Goal: Use online tool/utility: Utilize a website feature to perform a specific function

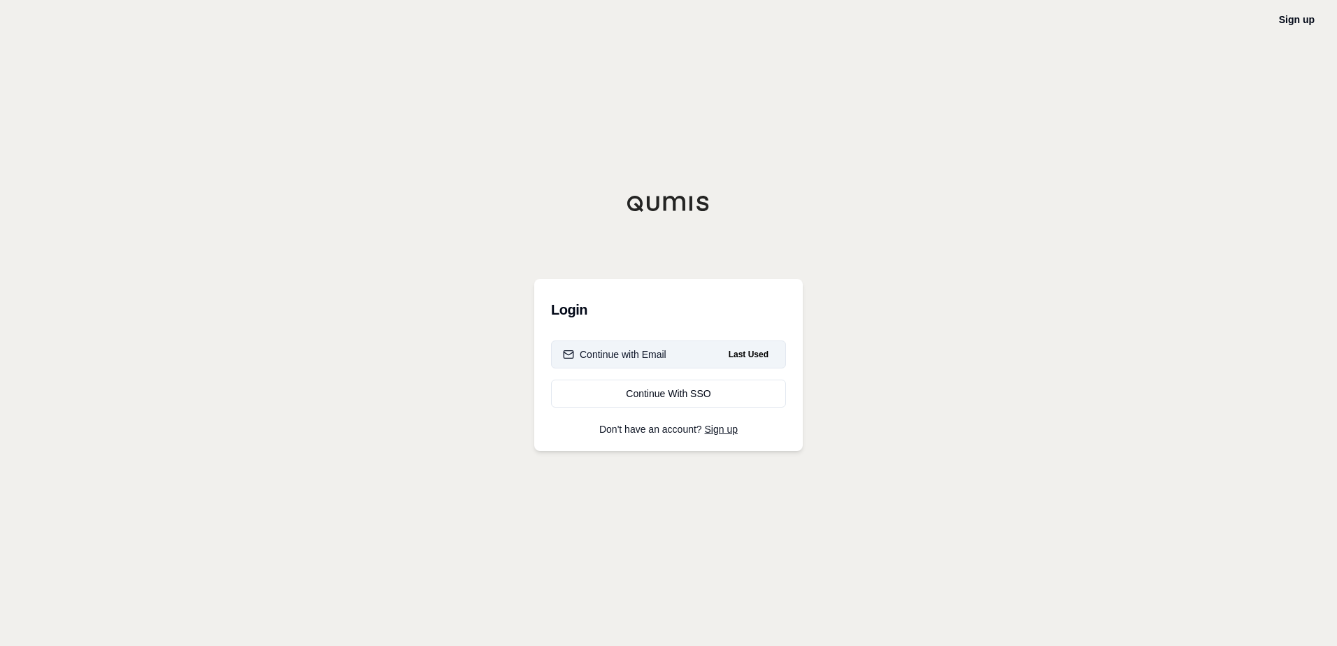
click at [694, 350] on button "Continue with Email Last Used" at bounding box center [668, 355] width 235 height 28
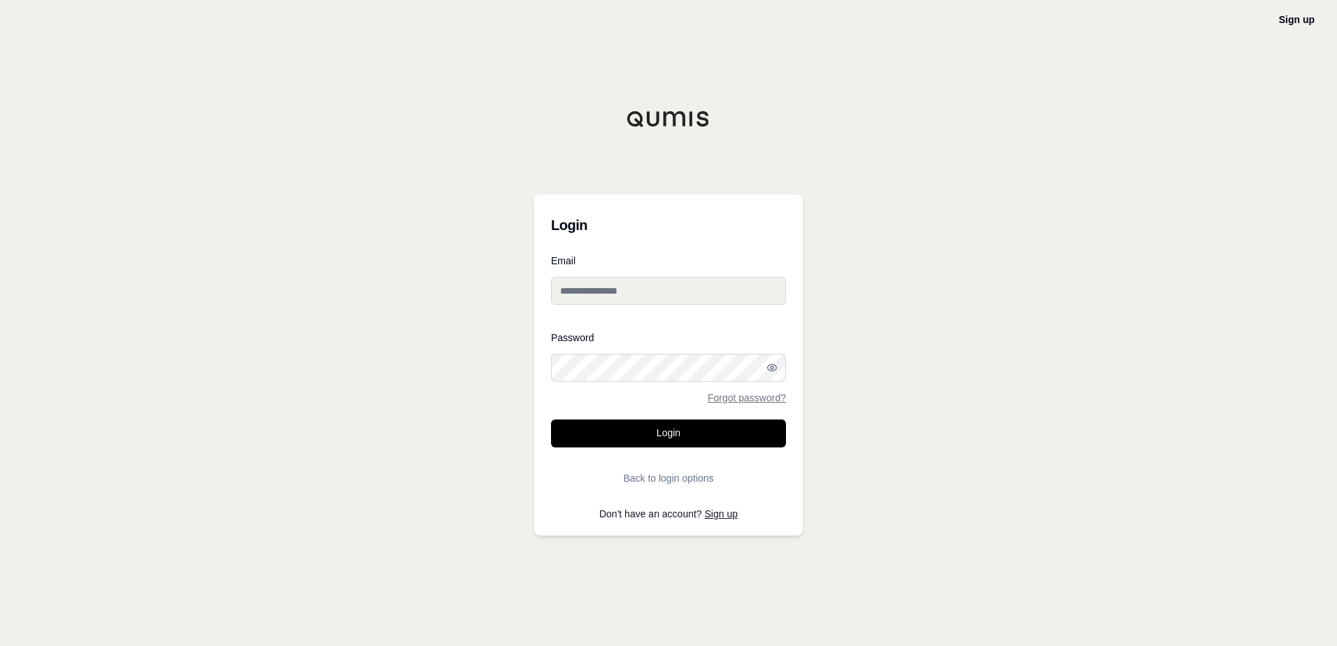
type input "**********"
click at [670, 439] on button "Login" at bounding box center [668, 434] width 235 height 28
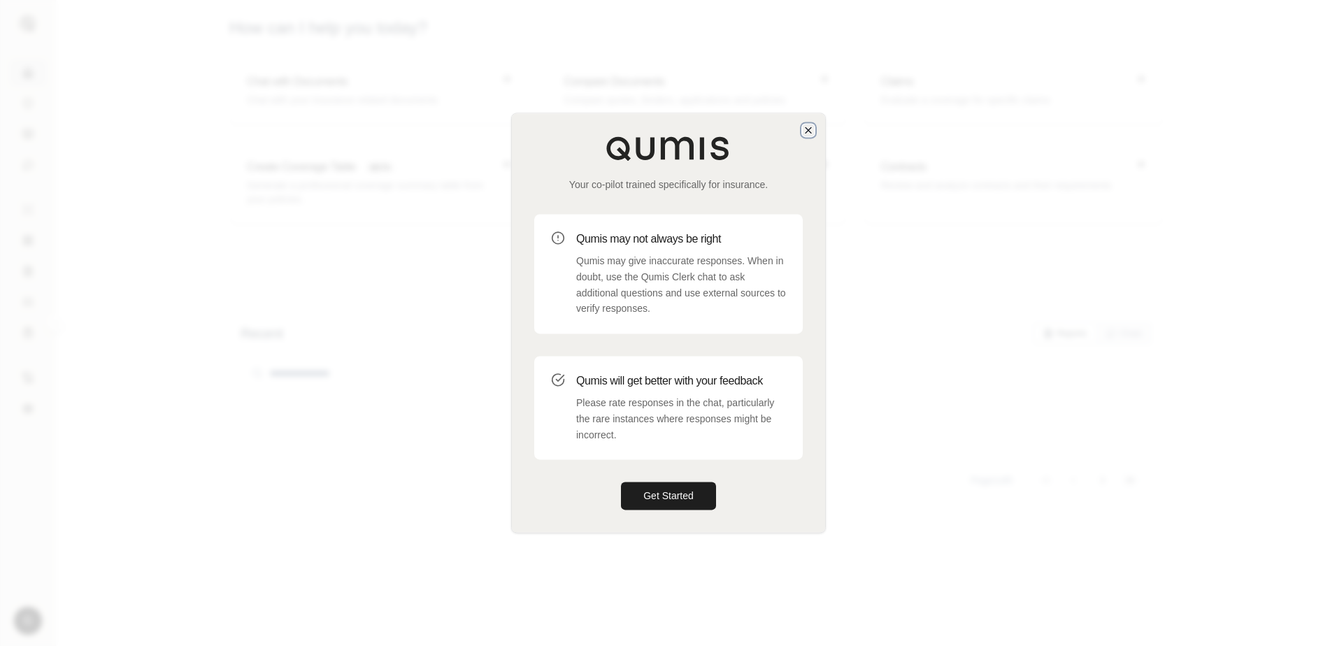
click at [805, 130] on icon "button" at bounding box center [808, 130] width 11 height 11
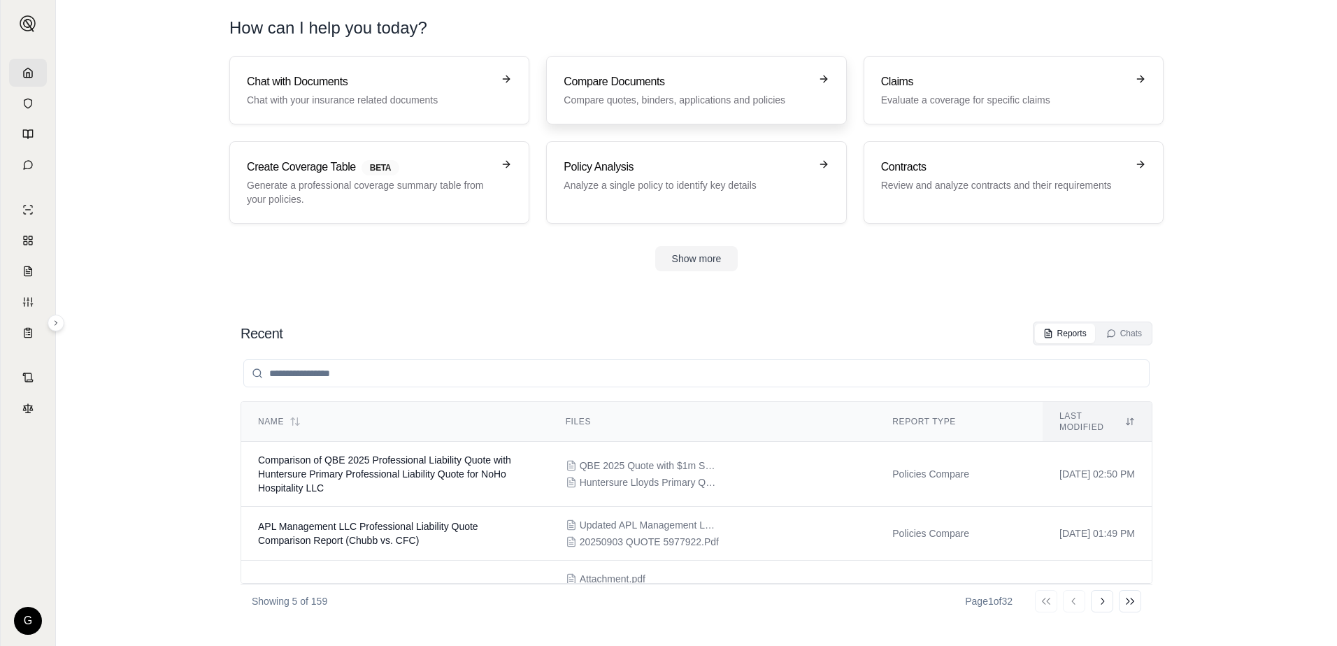
click at [715, 85] on h3 "Compare Documents" at bounding box center [687, 81] width 246 height 17
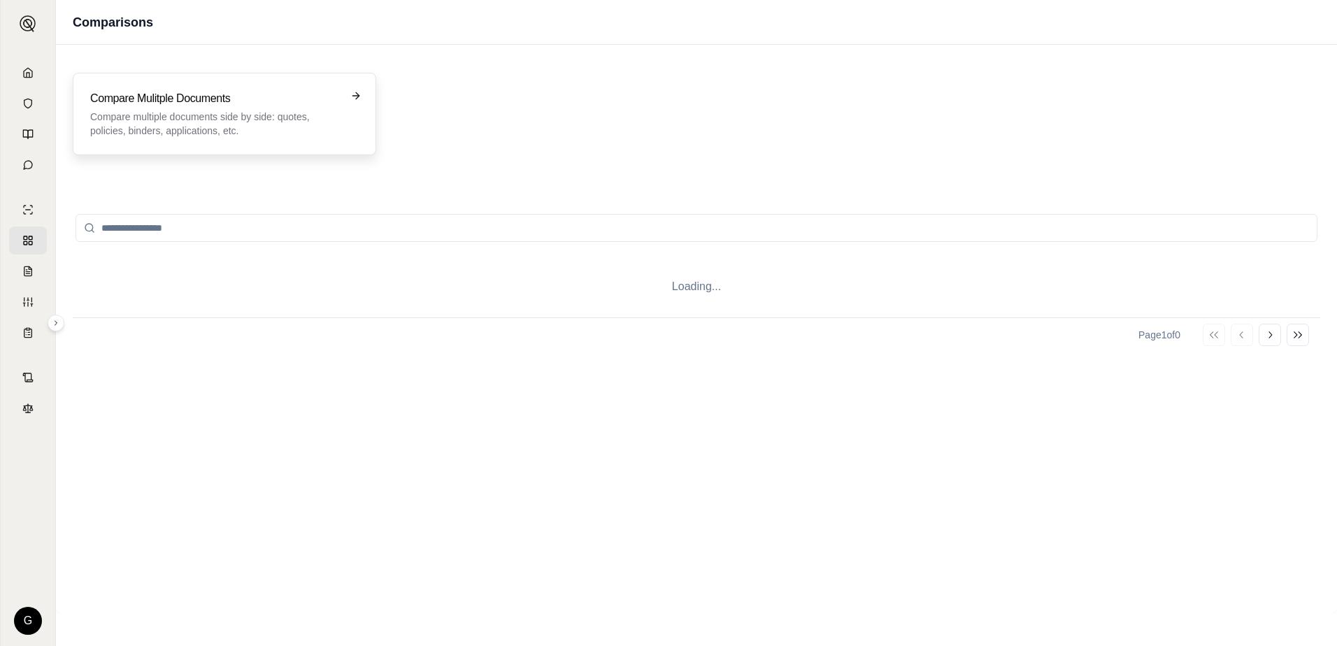
click at [184, 121] on p "Compare multiple documents side by side: quotes, policies, binders, application…" at bounding box center [214, 124] width 249 height 28
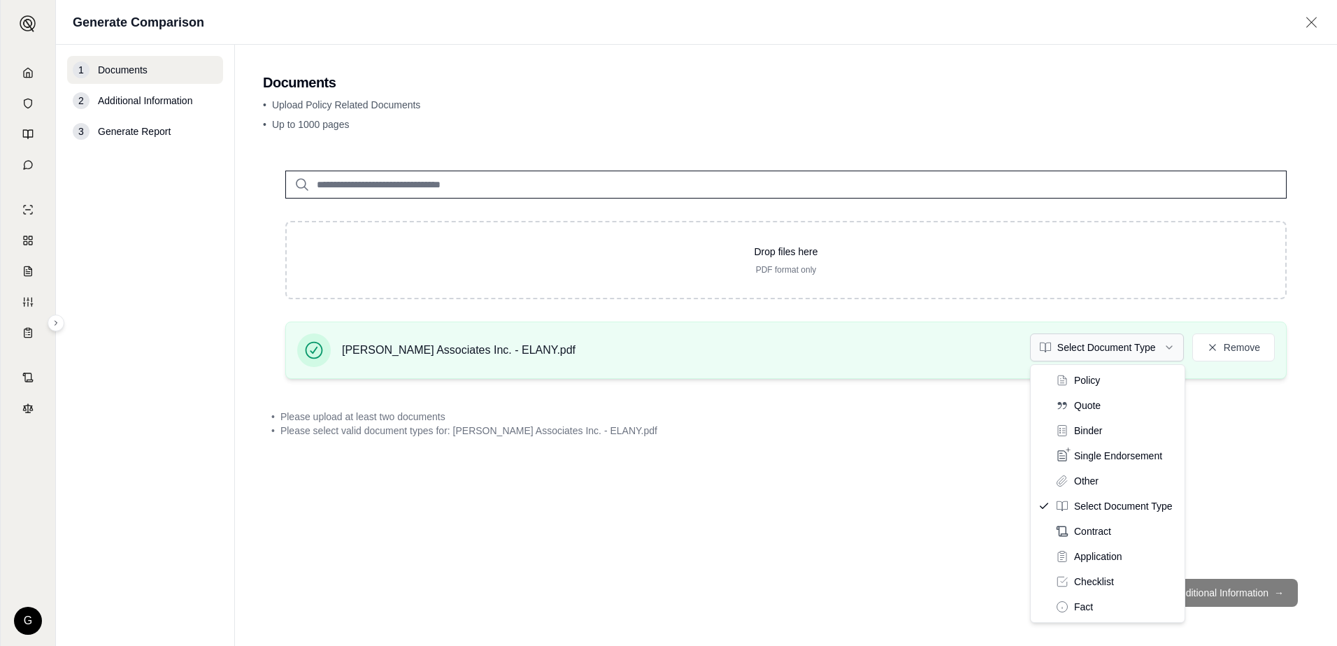
click at [1172, 347] on html "G Generate Comparison 1 Documents 2 Additional Information 3 Generate Report Do…" at bounding box center [668, 323] width 1337 height 646
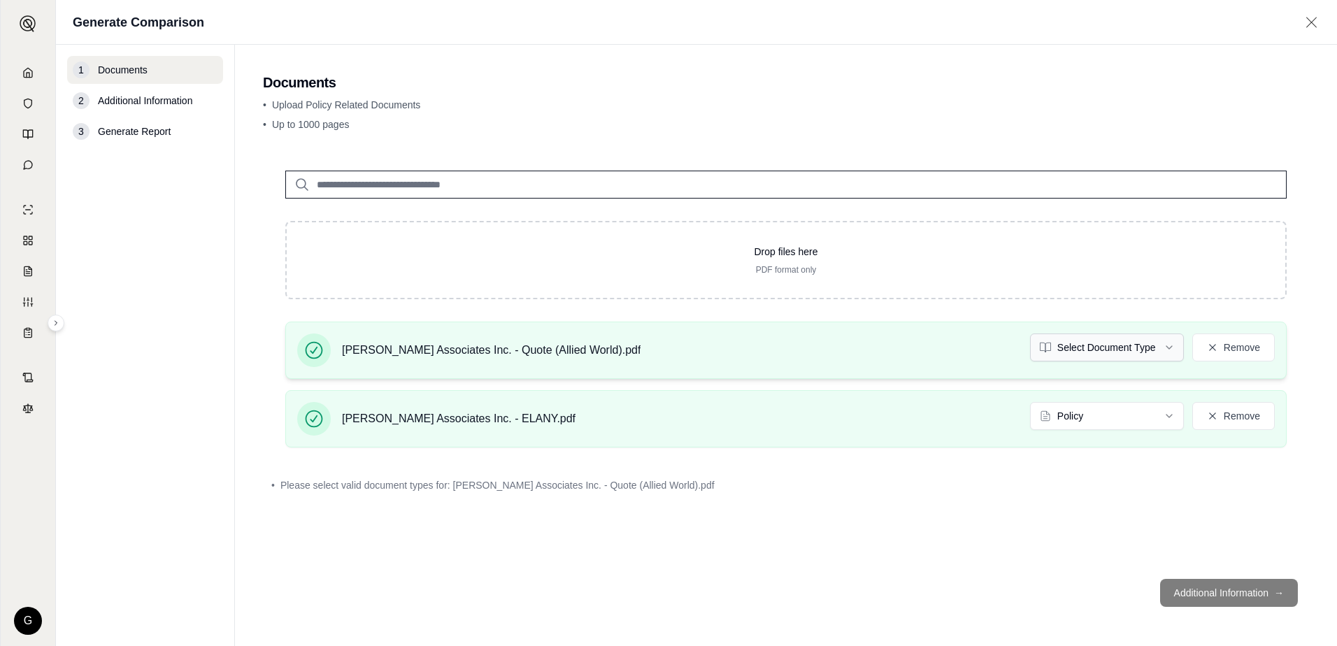
click at [1169, 348] on html "G Generate Comparison 1 Documents 2 Additional Information 3 Generate Report Do…" at bounding box center [668, 323] width 1337 height 646
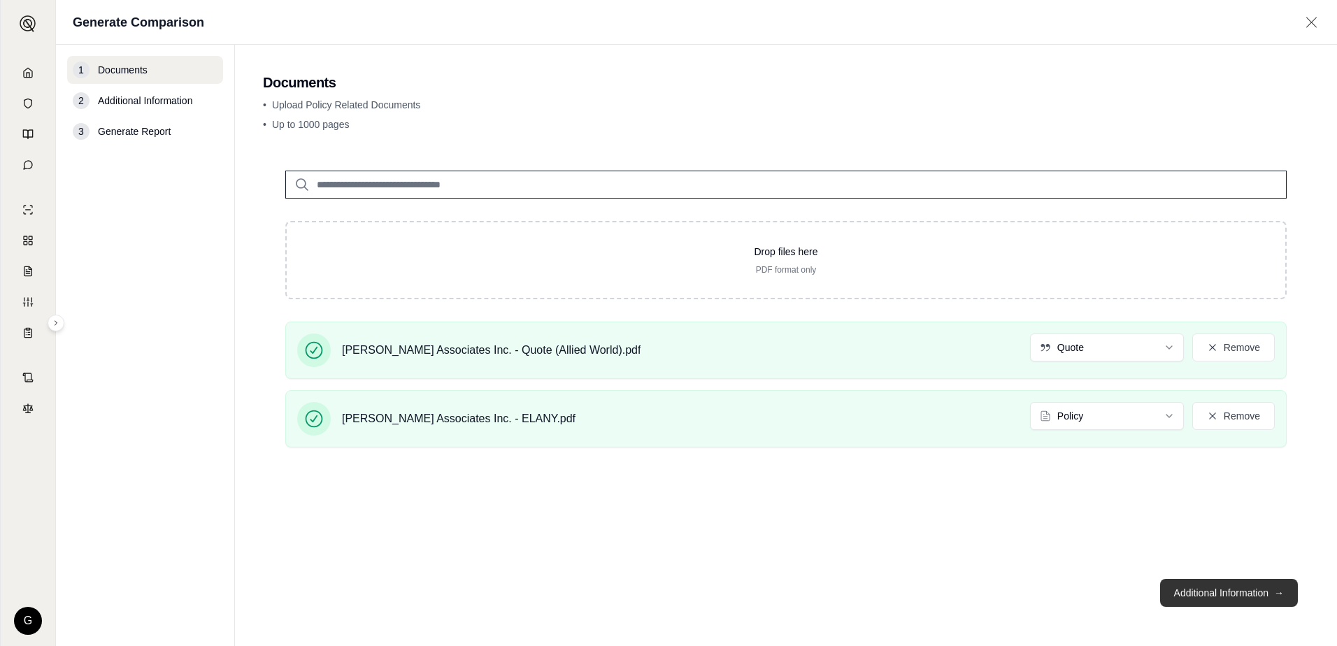
click at [1223, 595] on button "Additional Information →" at bounding box center [1230, 593] width 138 height 28
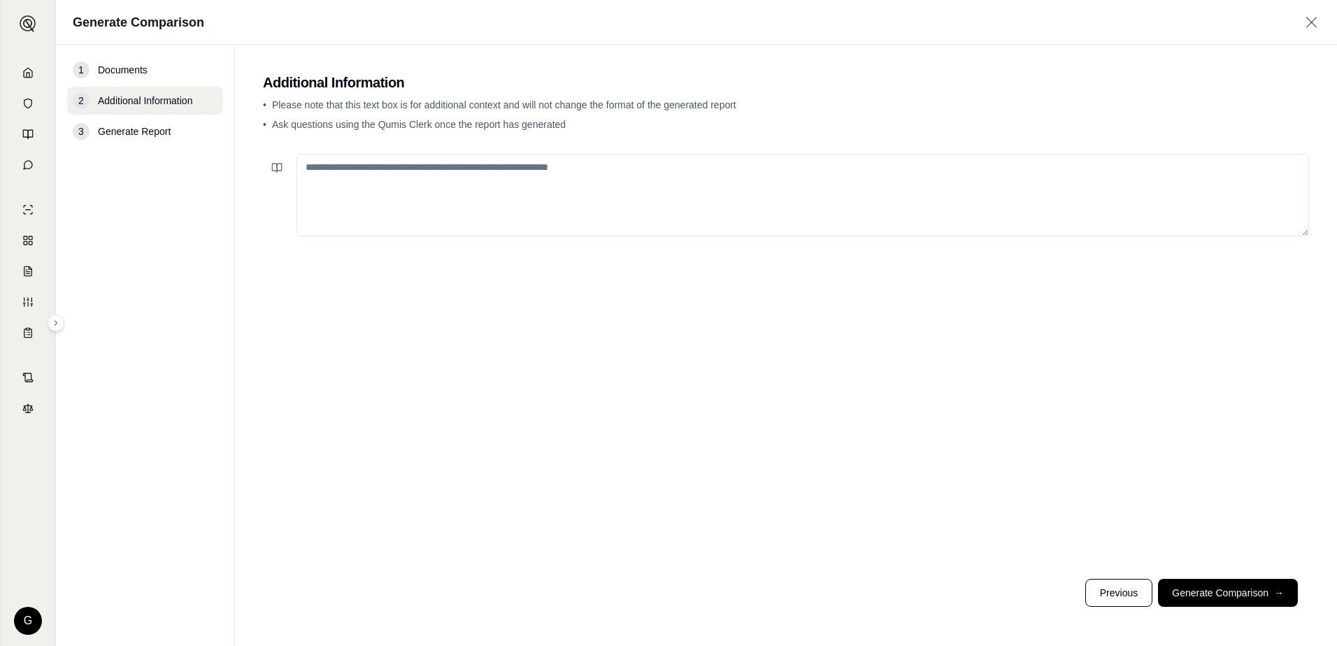
click at [427, 173] on textarea at bounding box center [803, 195] width 1013 height 83
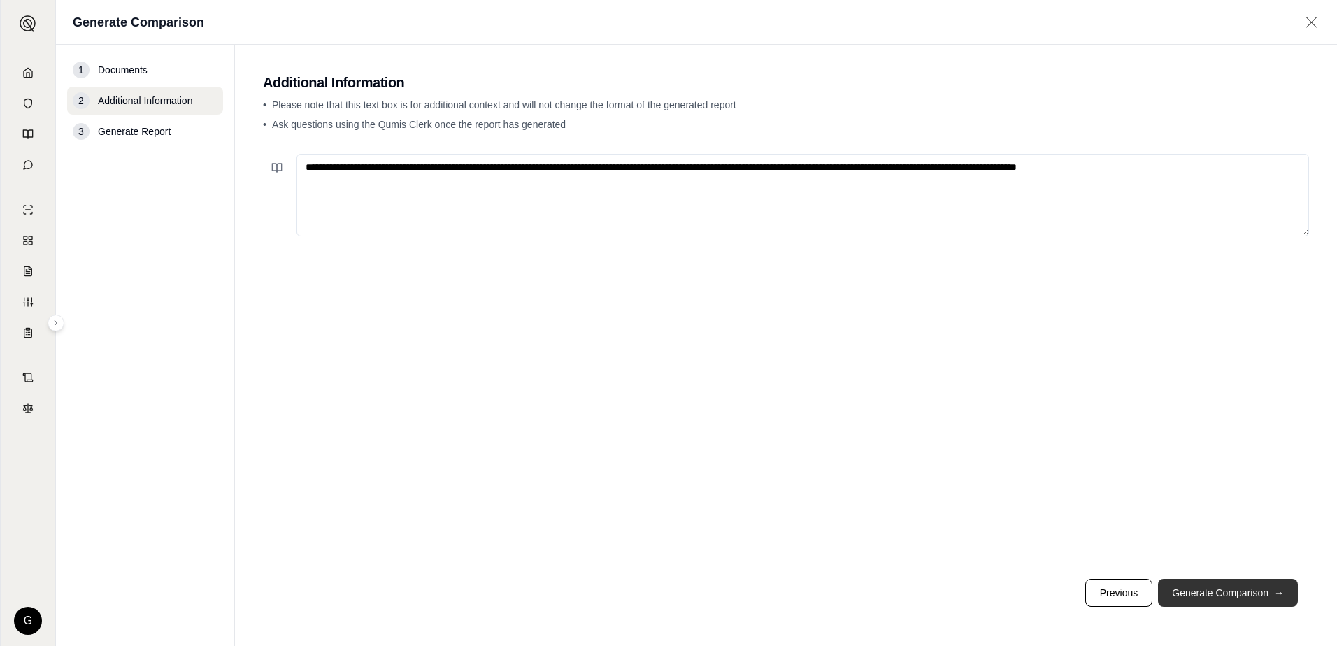
type textarea "**********"
click at [1194, 591] on button "Generate Comparison →" at bounding box center [1228, 593] width 140 height 28
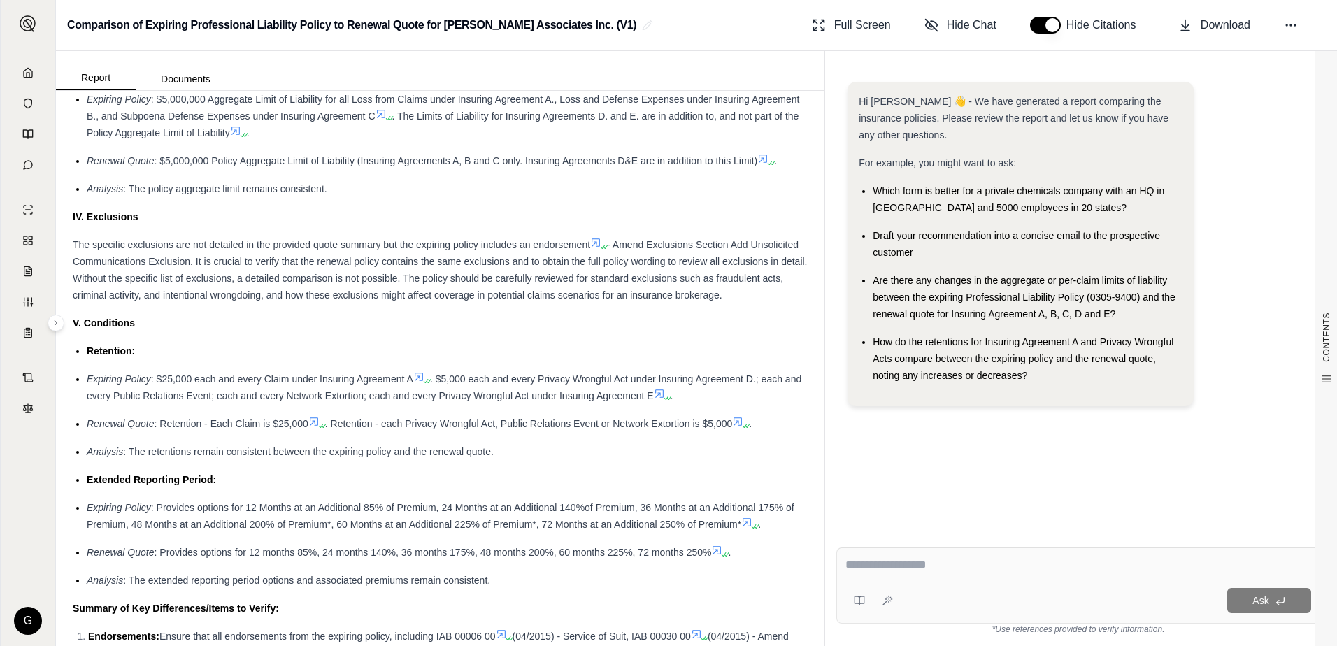
scroll to position [1679, 0]
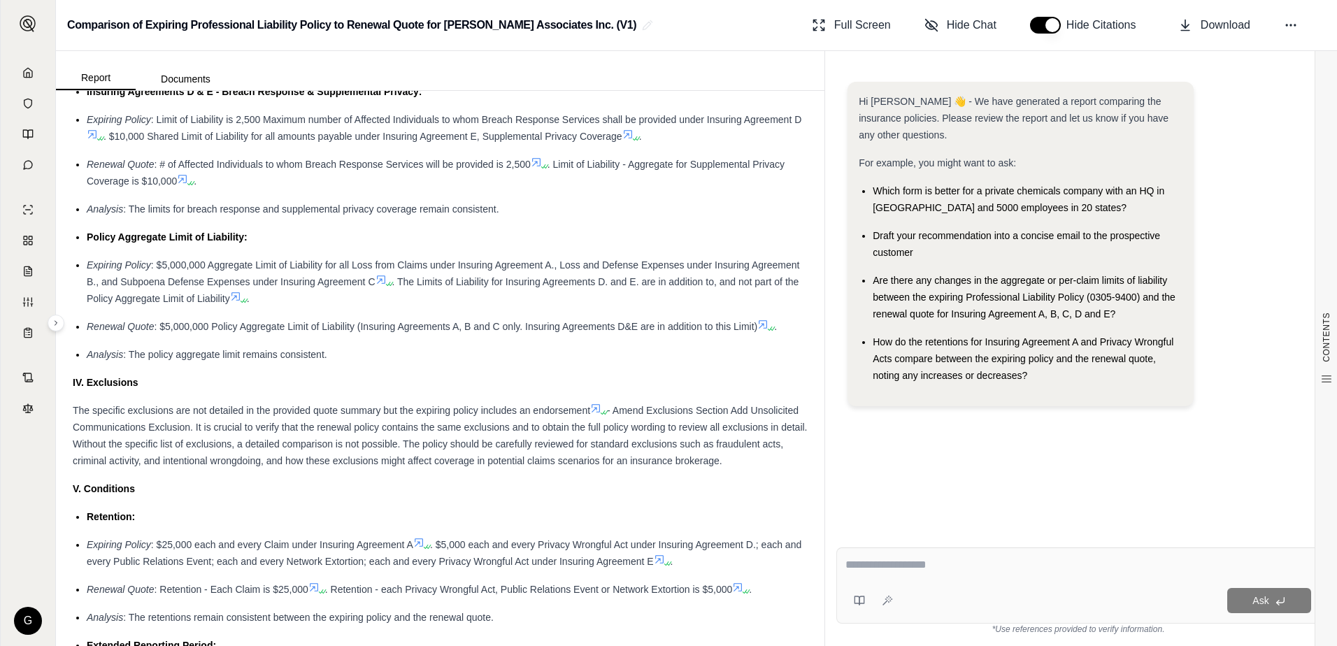
click at [880, 562] on textarea at bounding box center [1079, 565] width 466 height 17
type textarea "**********"
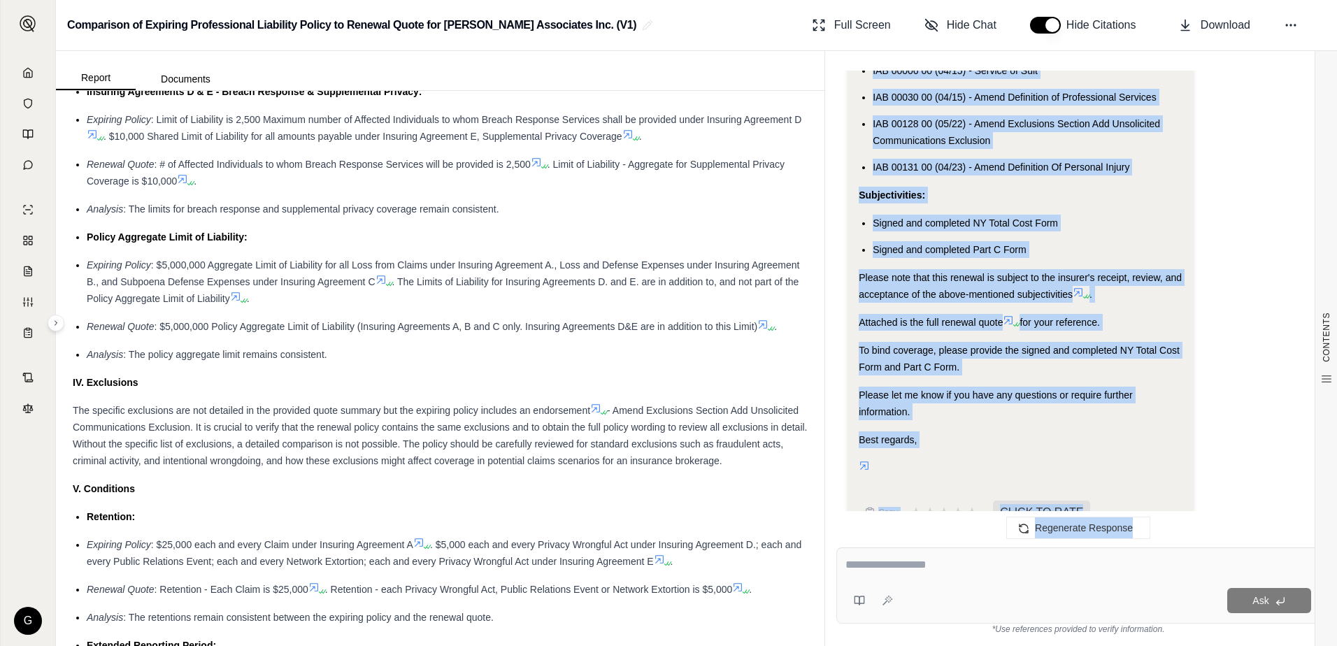
scroll to position [2108, 0]
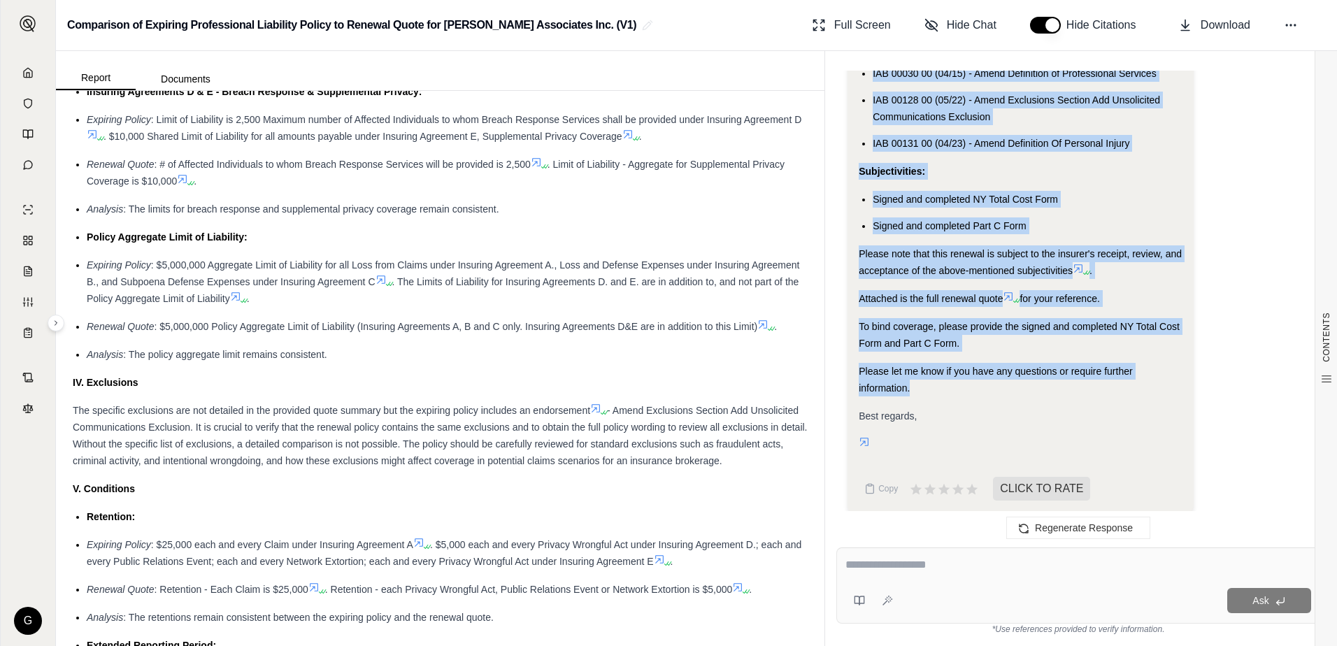
drag, startPoint x: 860, startPoint y: 173, endPoint x: 1168, endPoint y: 384, distance: 372.9
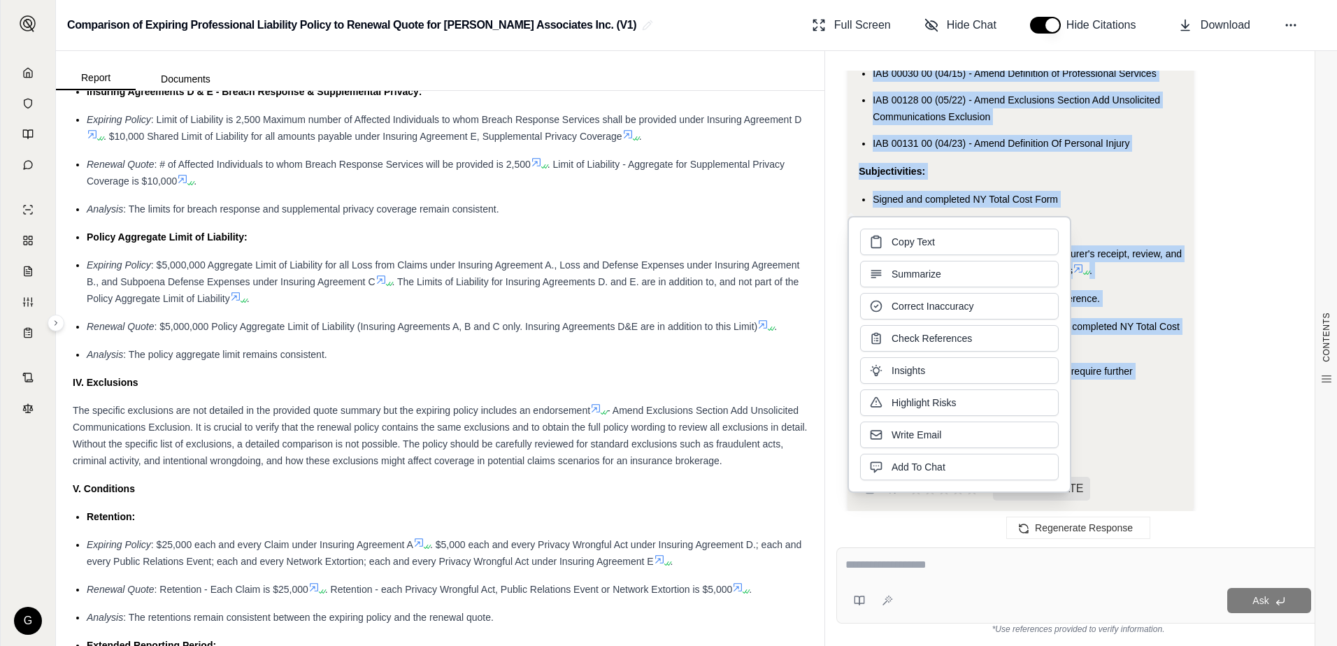
drag, startPoint x: 907, startPoint y: 260, endPoint x: 905, endPoint y: 241, distance: 19.0
click at [905, 241] on span "Copy Text" at bounding box center [913, 242] width 43 height 14
